Goal: Navigation & Orientation: Find specific page/section

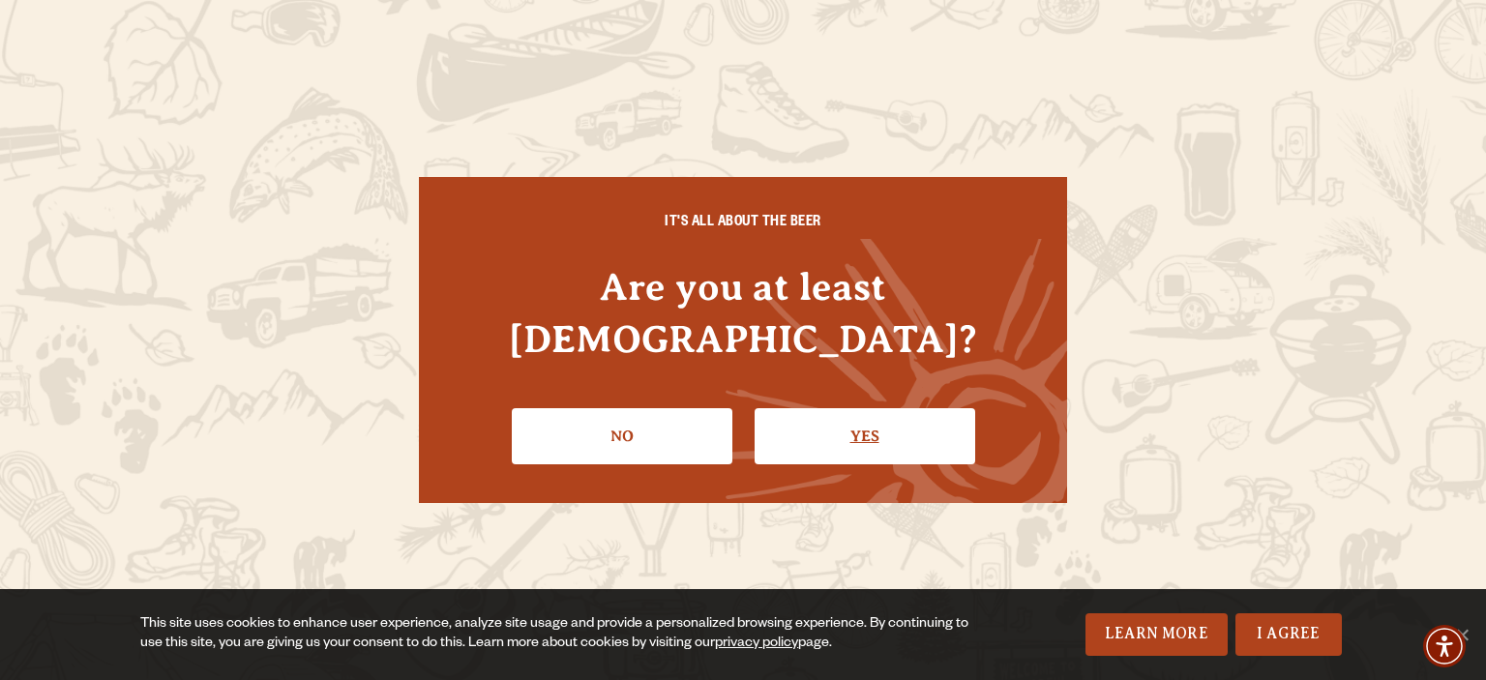
click at [847, 414] on link "Yes" at bounding box center [865, 436] width 221 height 56
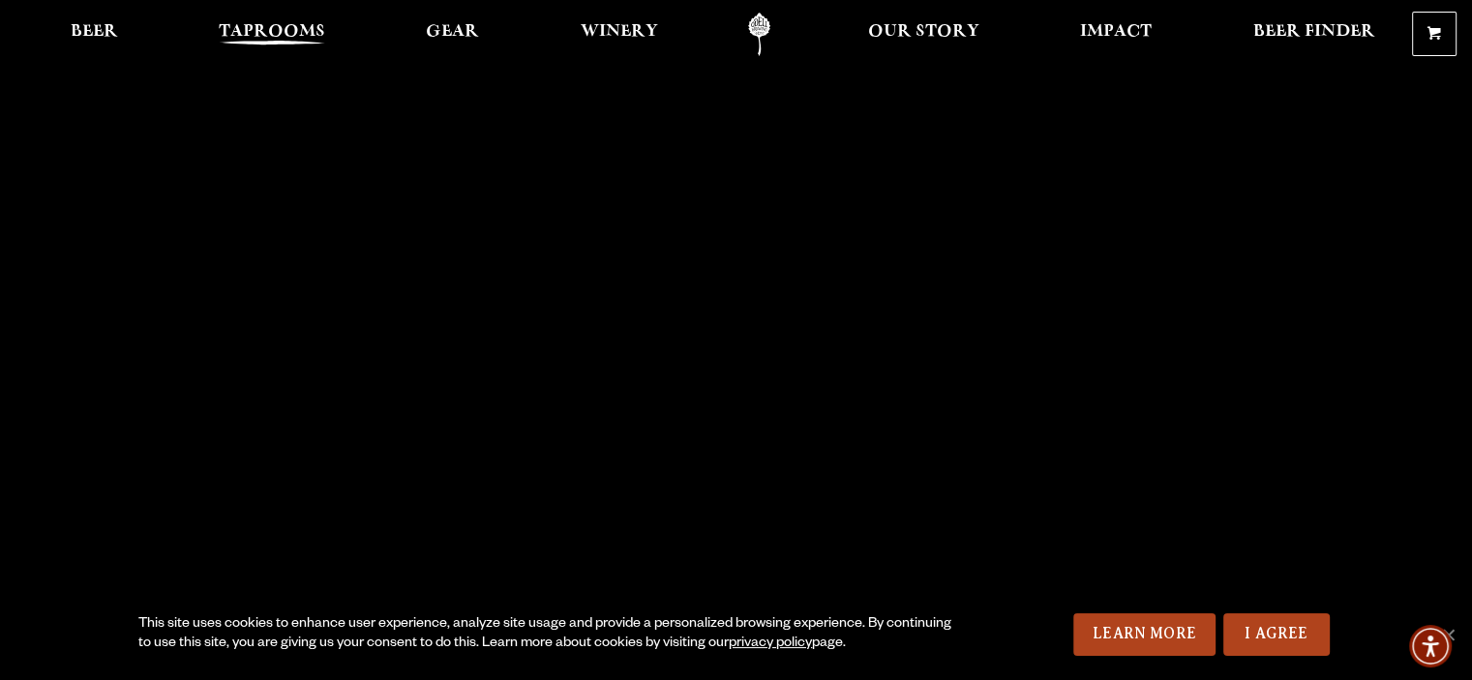
click at [302, 26] on span "Taprooms" at bounding box center [272, 31] width 106 height 15
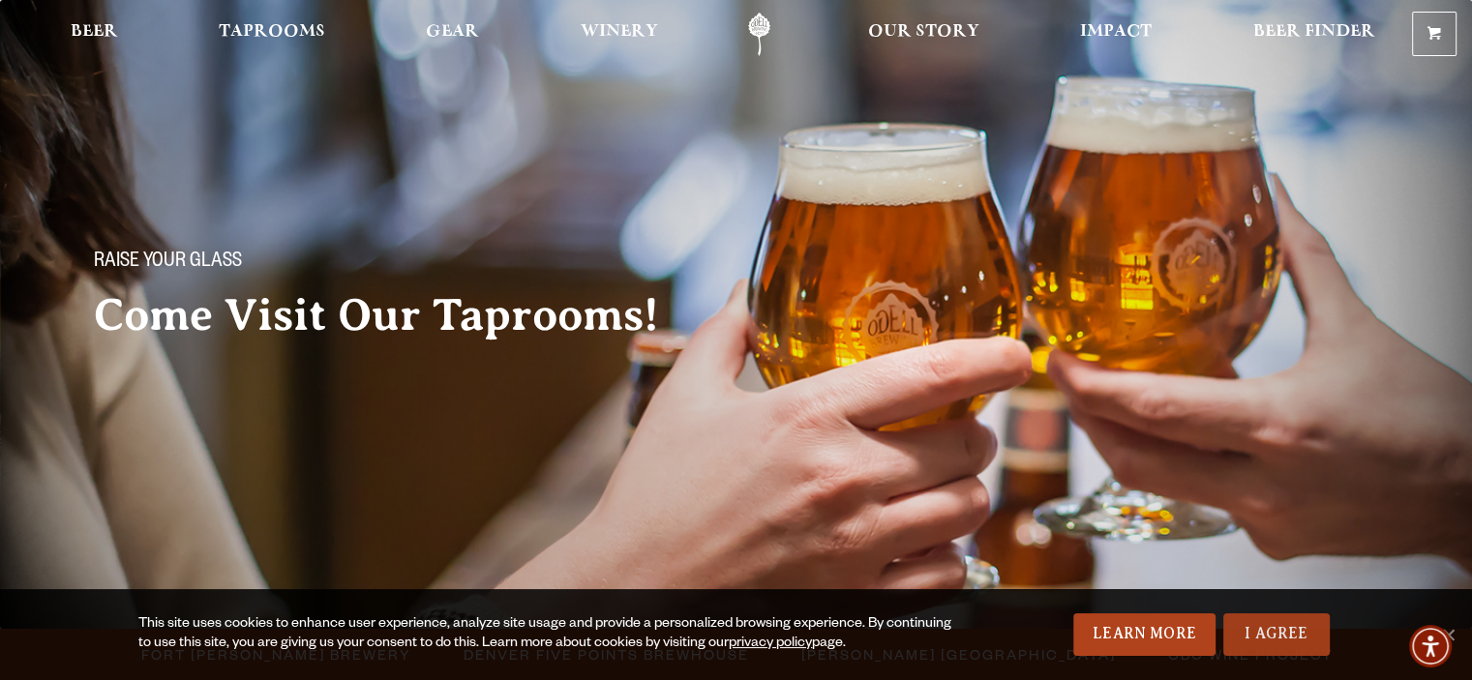
click at [1262, 630] on link "I Agree" at bounding box center [1276, 635] width 106 height 43
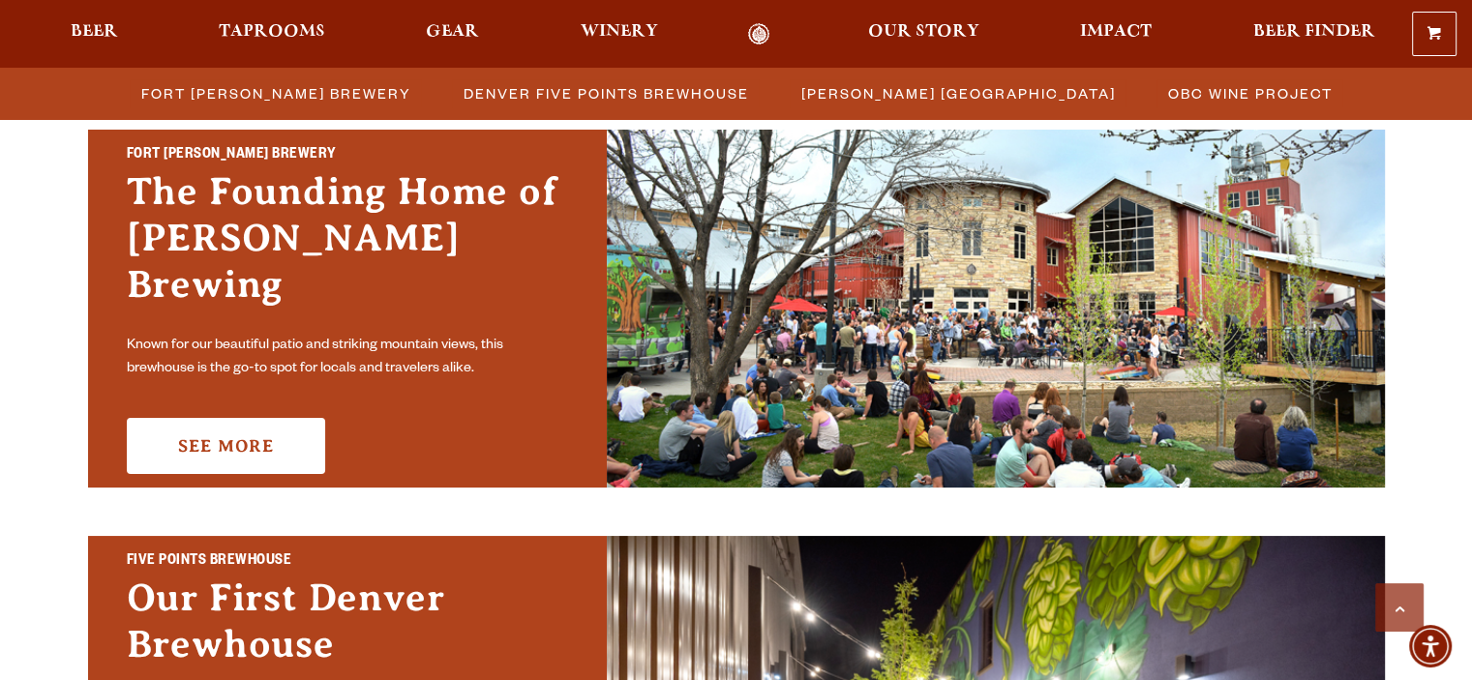
scroll to position [588, 0]
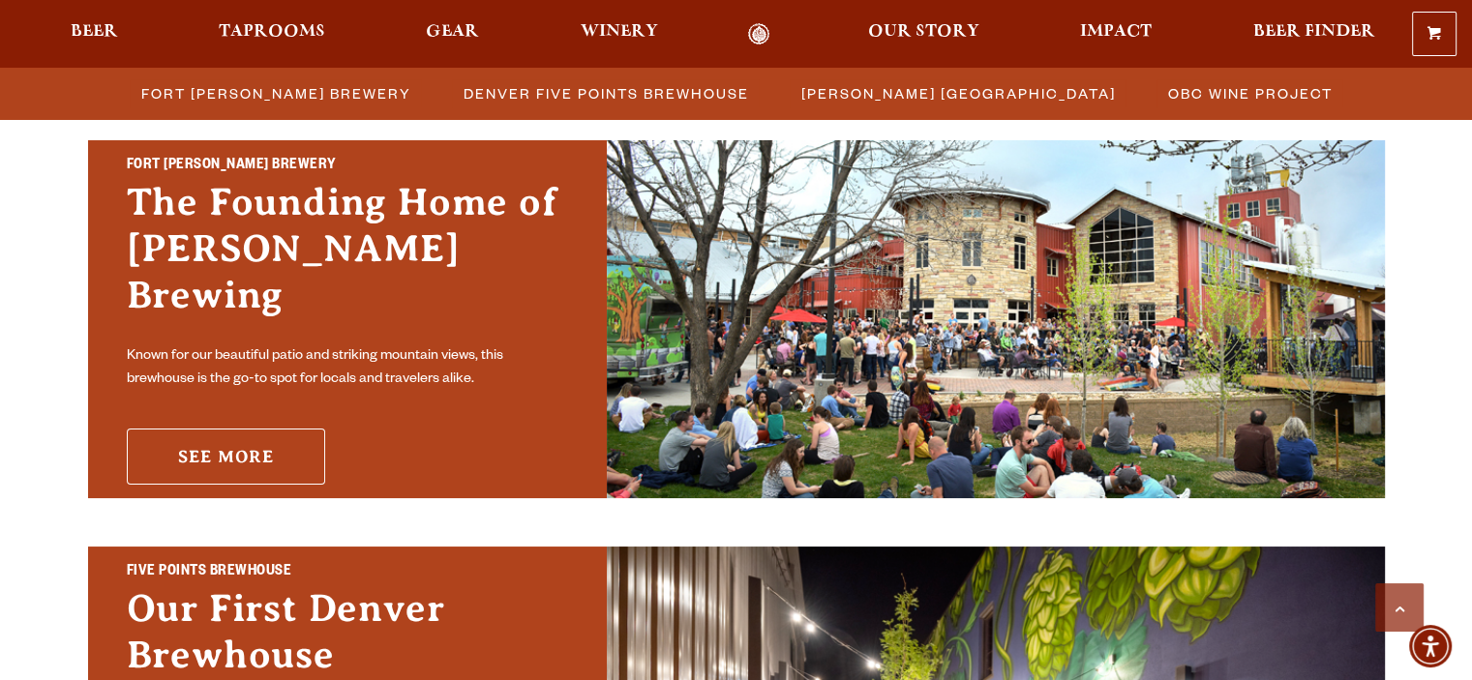
click at [274, 429] on link "See More" at bounding box center [226, 457] width 198 height 56
